Goal: Information Seeking & Learning: Learn about a topic

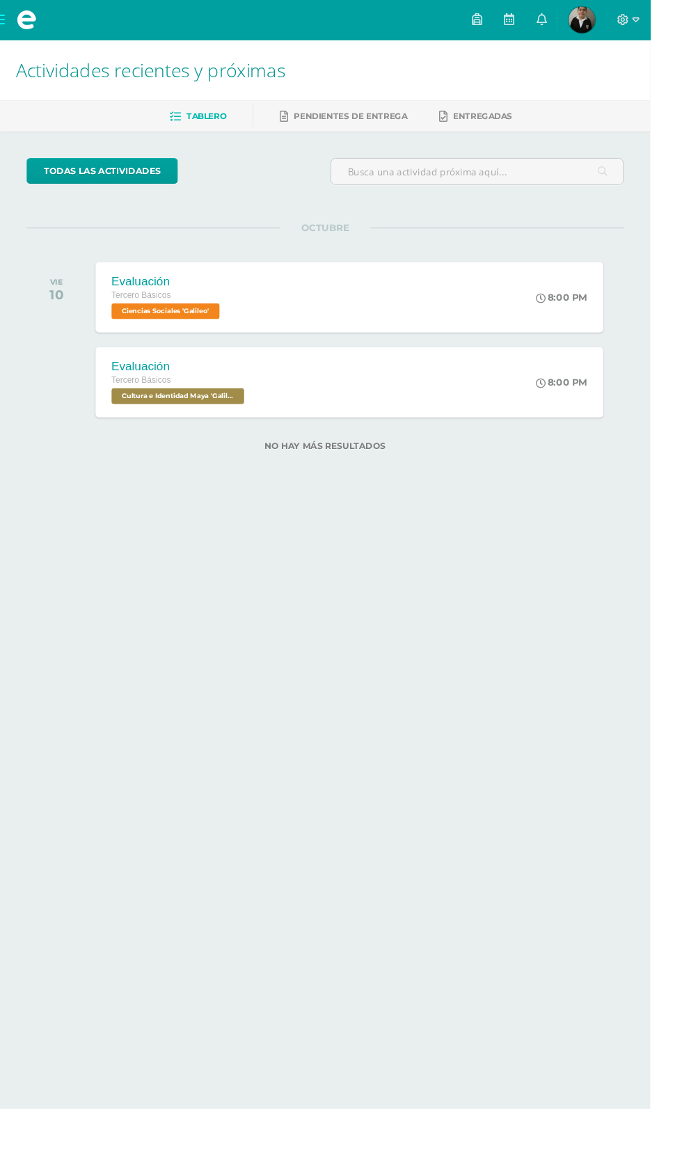
click at [28, 20] on span at bounding box center [27, 20] width 21 height 21
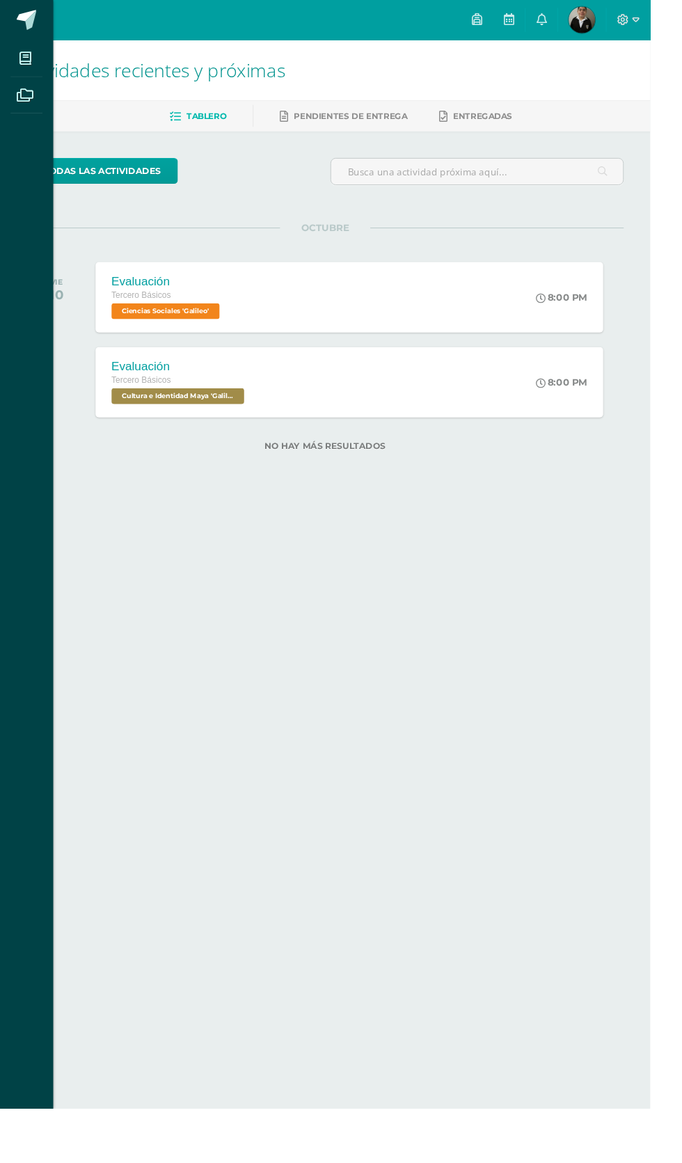
click at [24, 58] on icon at bounding box center [26, 61] width 13 height 14
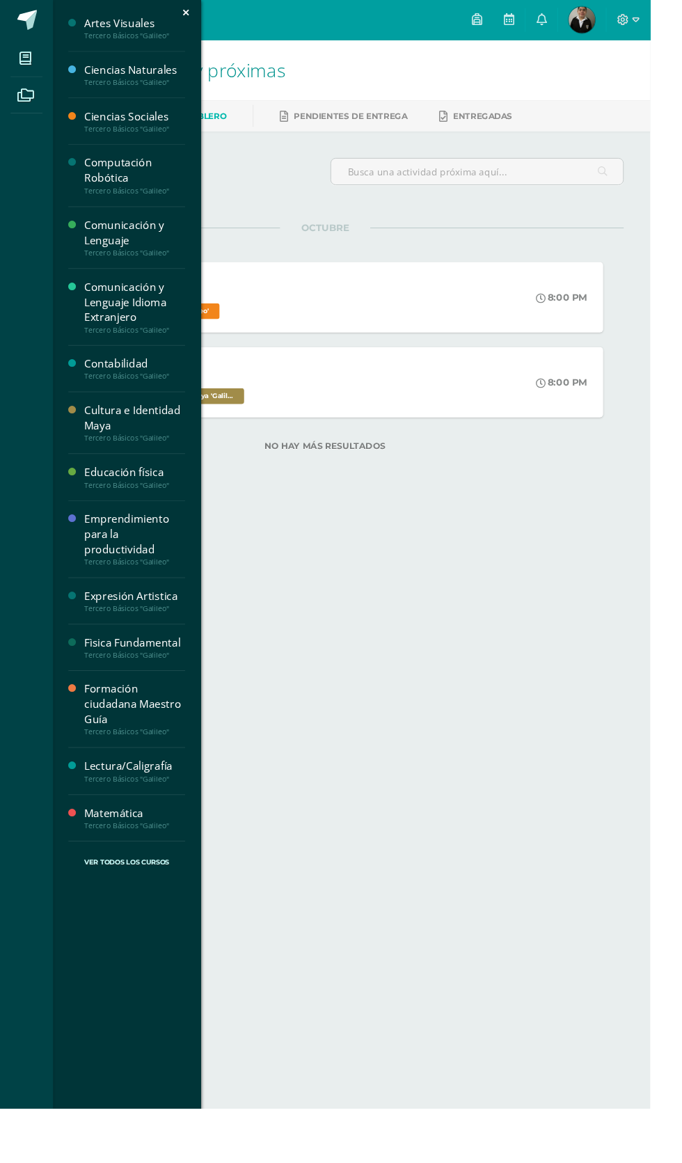
click at [141, 734] on div "Formación ciudadana Maestro Guía" at bounding box center [141, 739] width 106 height 48
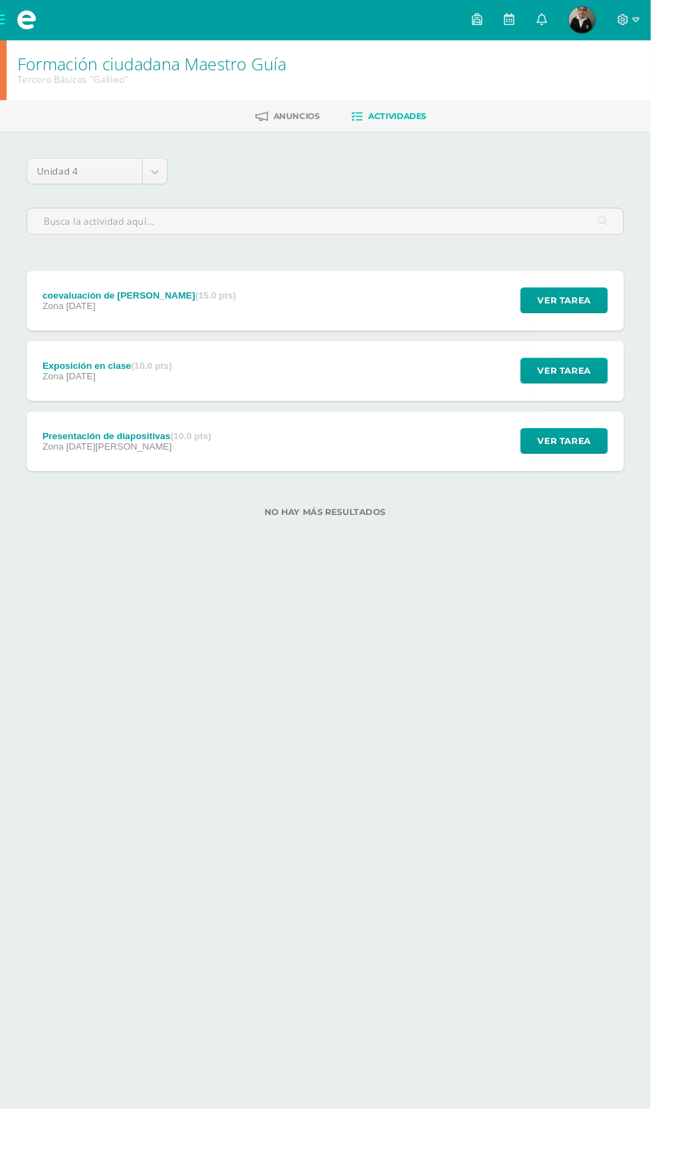
click at [154, 180] on body "Mis cursos Archivos Cerrar panel Artes Visuales Tercero Básicos "Galileo" Cienc…" at bounding box center [341, 293] width 682 height 587
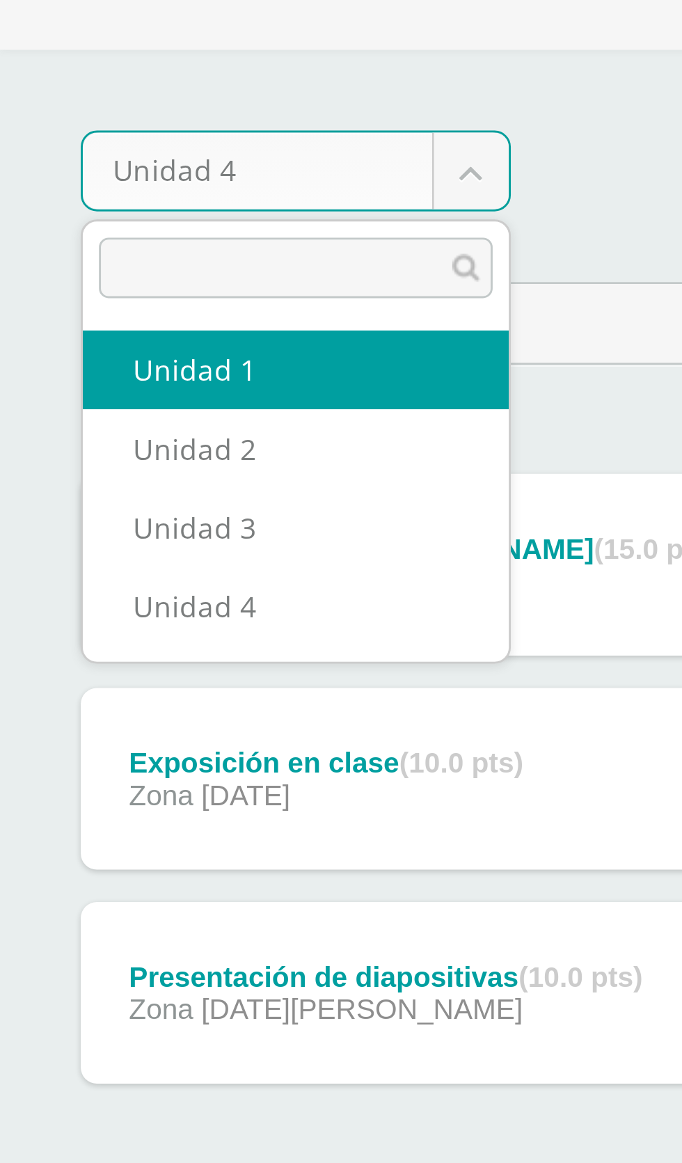
select select "Unidad 1"
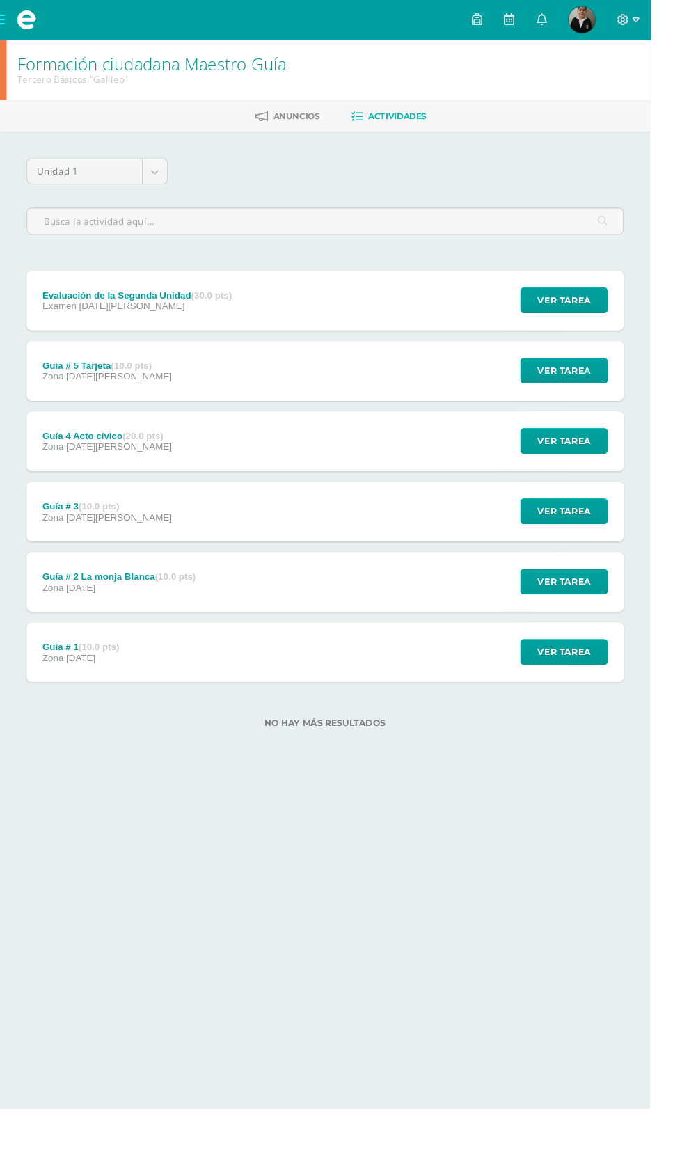
click at [132, 683] on div "Guía # 1 (10.0 pts) Zona 31 de Enero" at bounding box center [85, 684] width 114 height 63
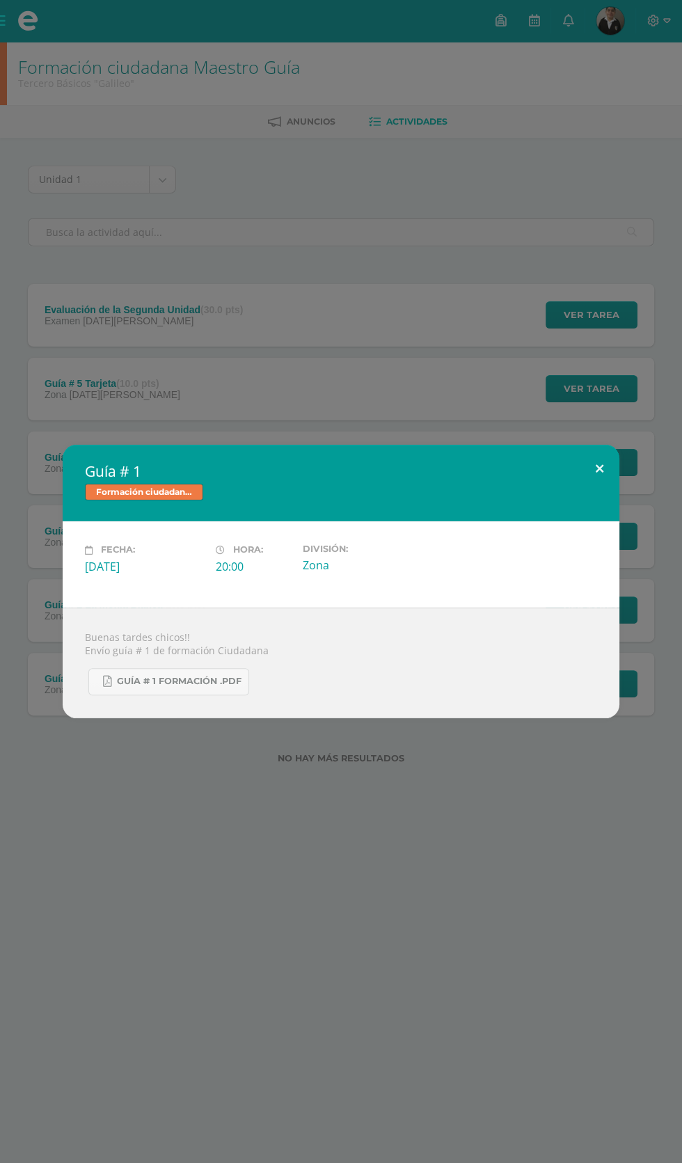
click at [599, 468] on button at bounding box center [600, 468] width 40 height 47
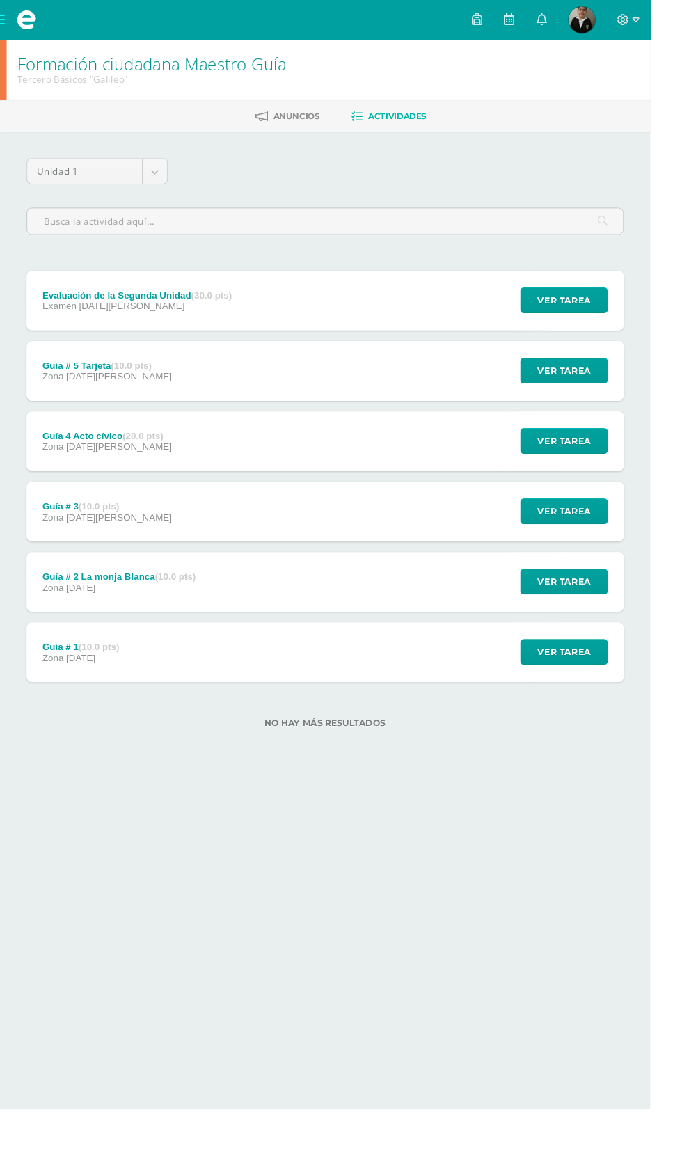
click at [163, 169] on body "Mis cursos Archivos Cerrar panel Artes Visuales Tercero Básicos "Galileo" Cienc…" at bounding box center [341, 404] width 682 height 808
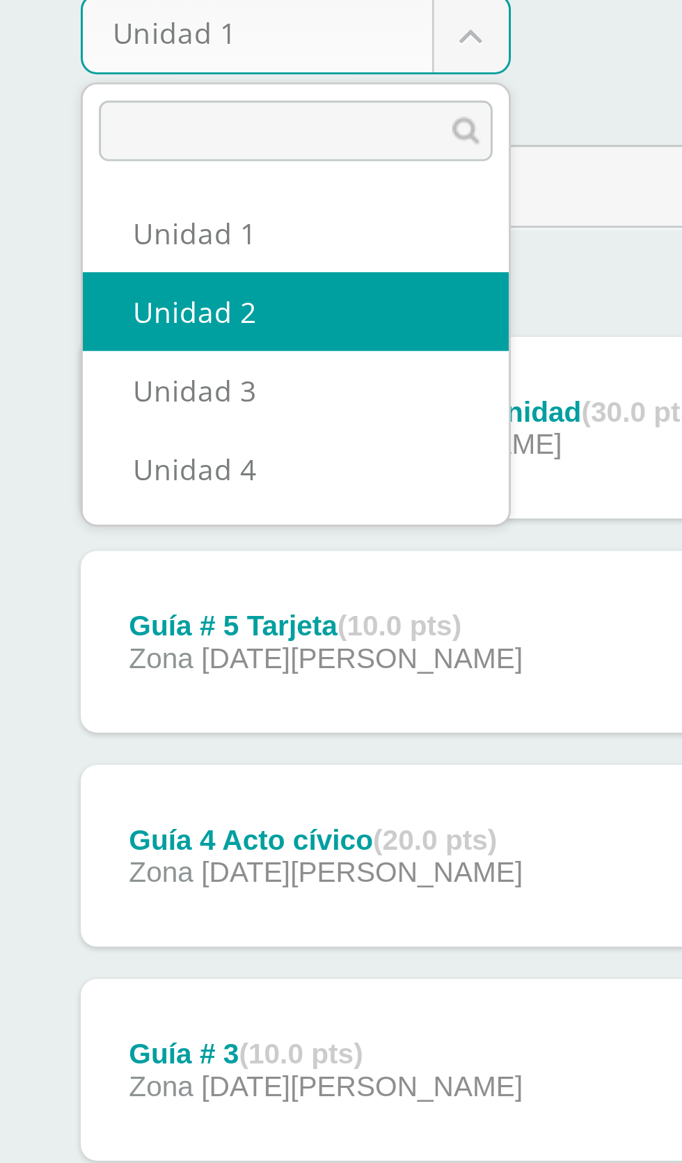
select select "Unidad 2"
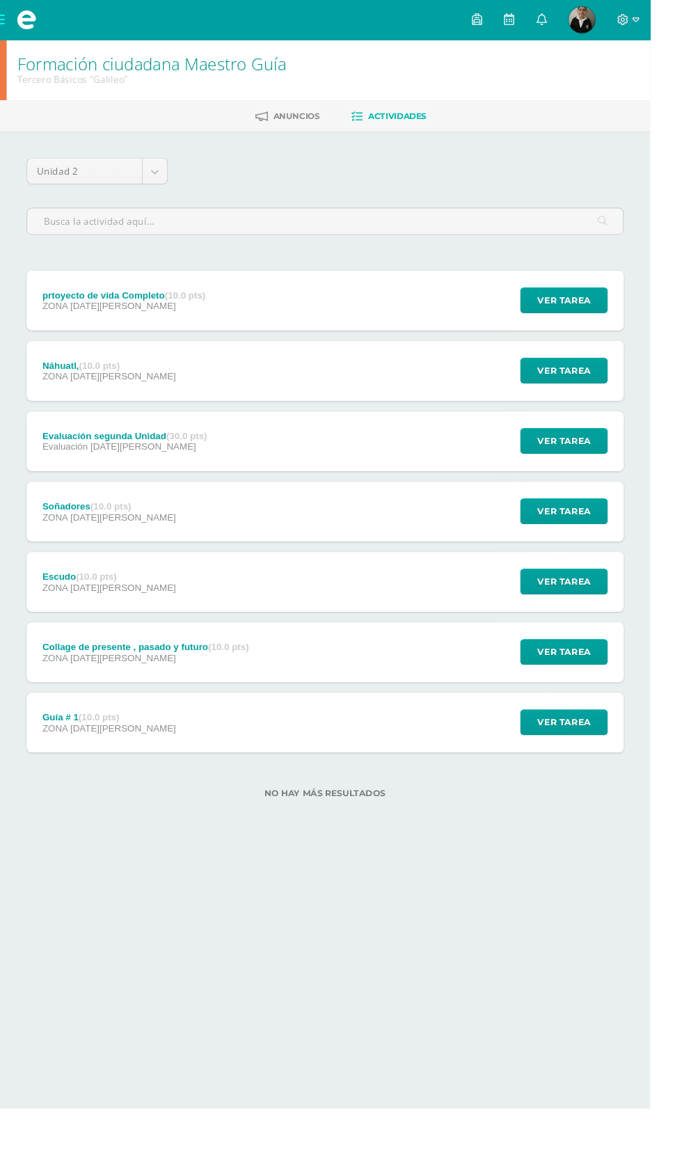
click at [157, 175] on body "Mis cursos Archivos Cerrar panel Artes Visuales Tercero Básicos "Galileo" Cienc…" at bounding box center [341, 441] width 682 height 882
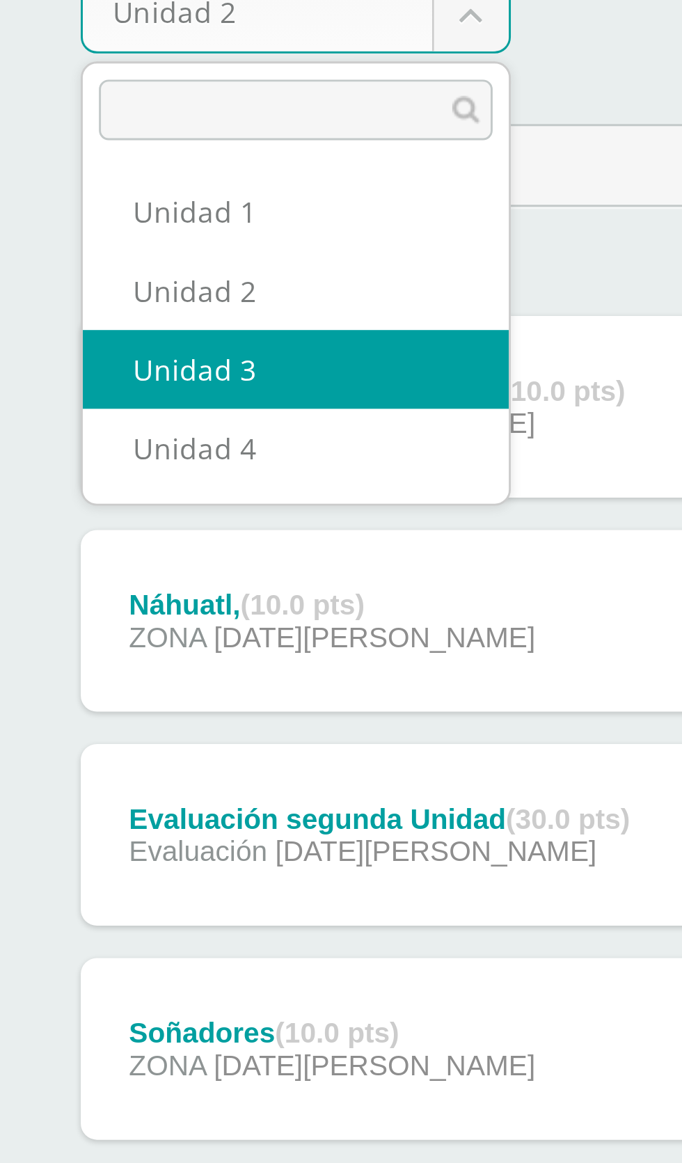
select select "Unidad 3"
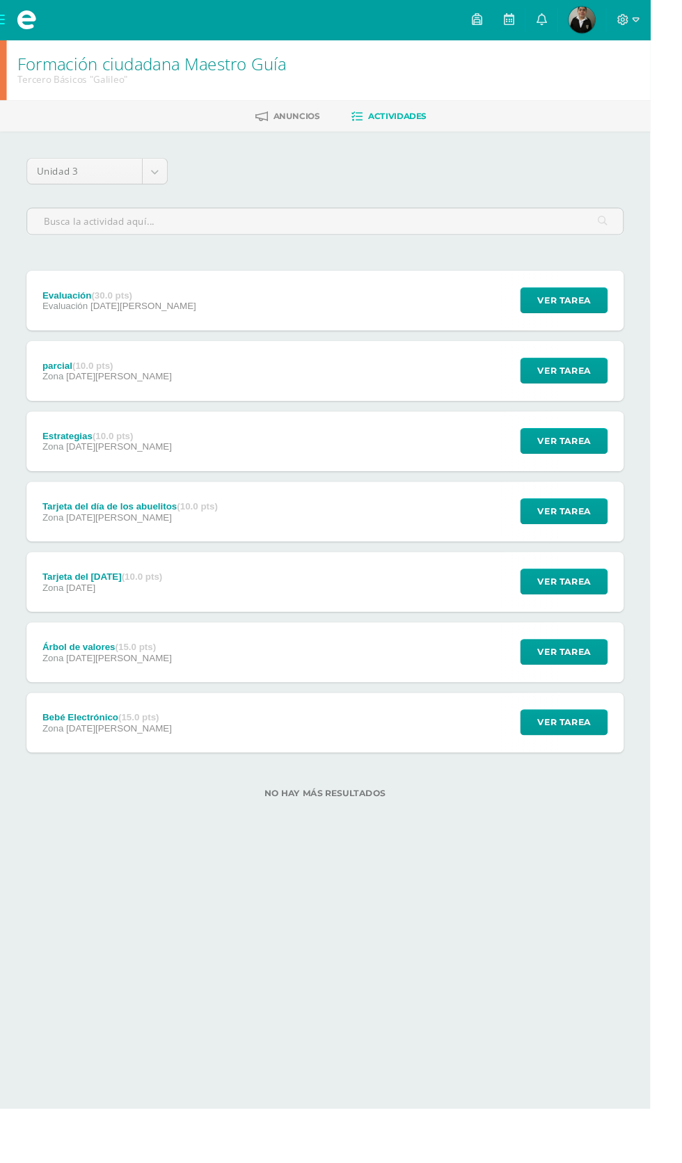
click at [393, 466] on div "Estrategias (10.0 pts) Zona [DATE][PERSON_NAME] Ver tarea Estrategias Formación…" at bounding box center [341, 463] width 626 height 63
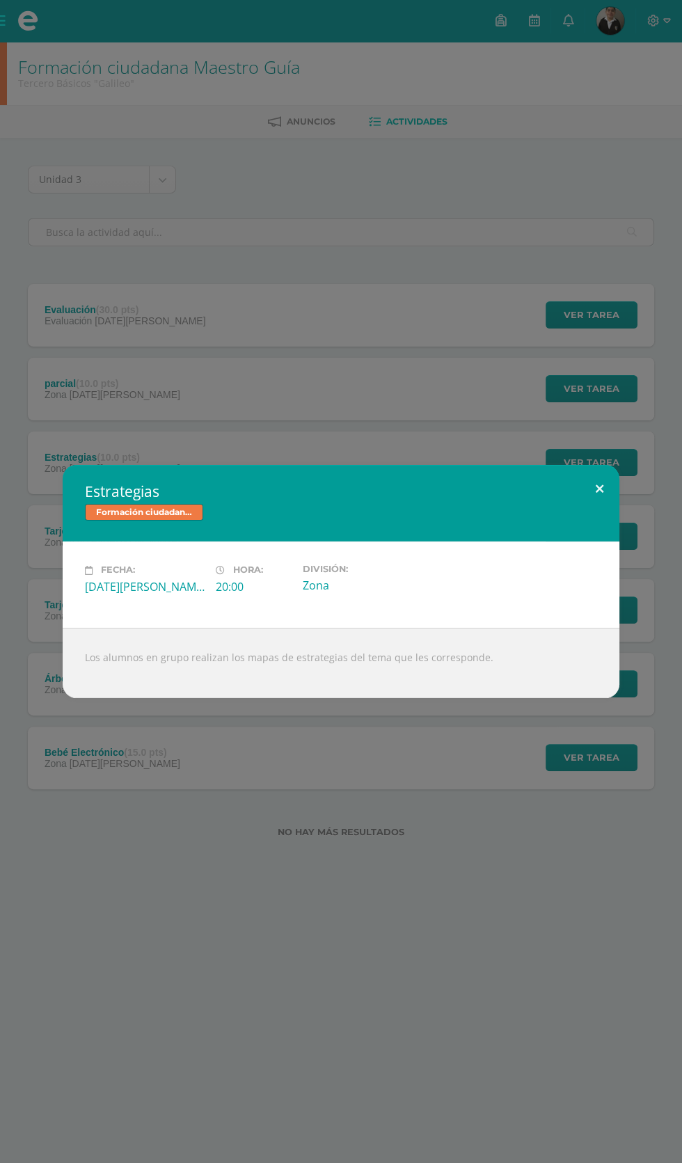
click at [595, 497] on button at bounding box center [600, 488] width 40 height 47
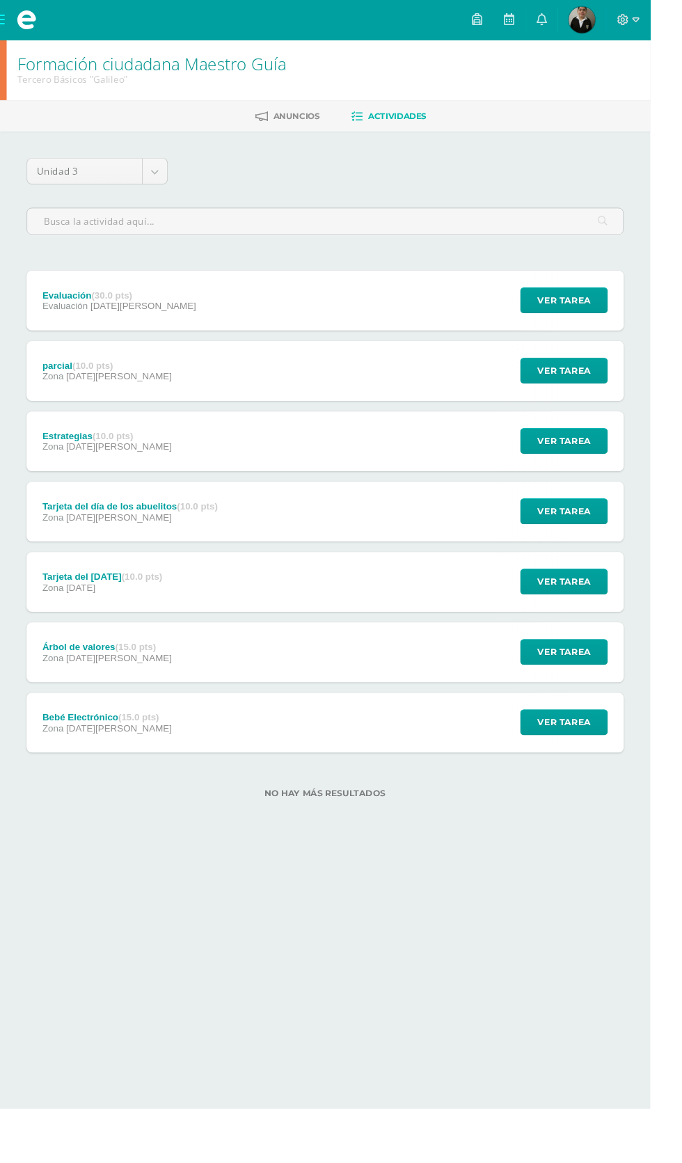
click at [173, 175] on body "Mis cursos Archivos Cerrar panel Artes Visuales Tercero Básicos "Galileo" Cienc…" at bounding box center [341, 441] width 682 height 882
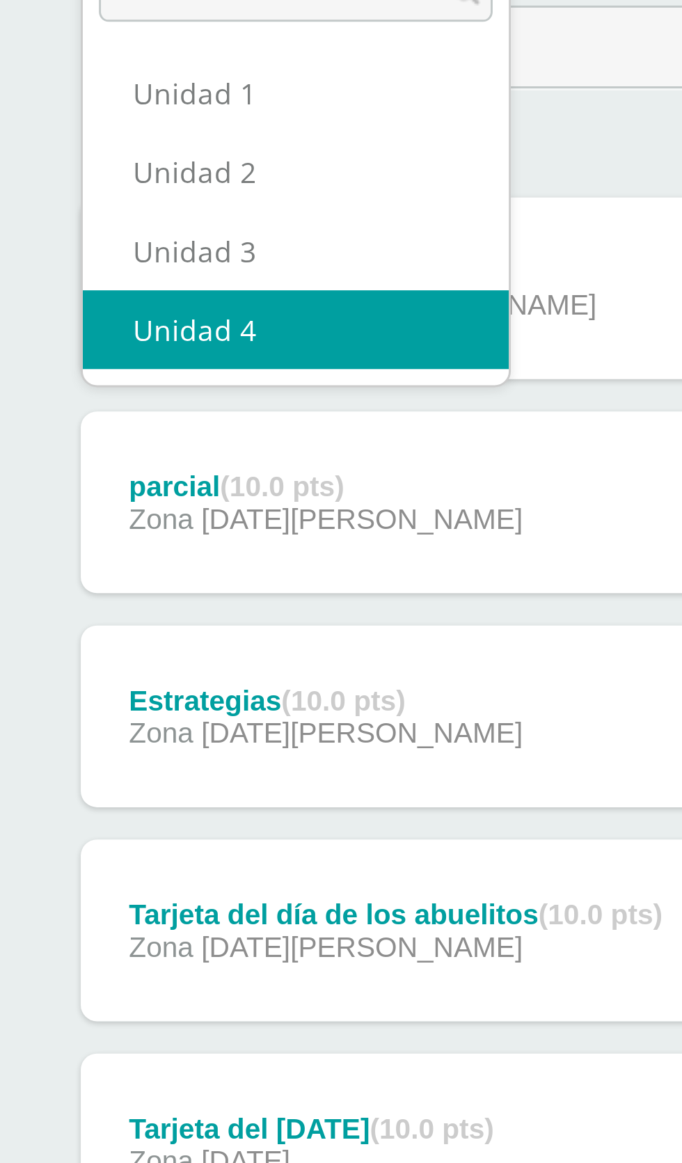
select select "Unidad 4"
